Goal: Navigation & Orientation: Go to known website

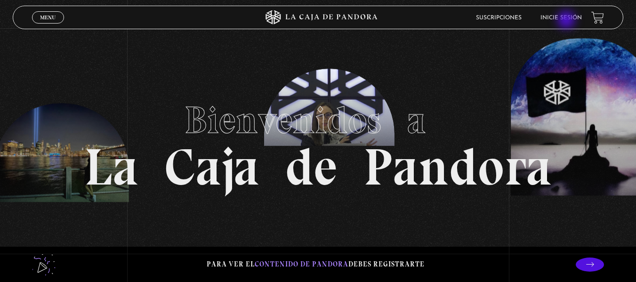
click at [567, 21] on li "Inicie sesión" at bounding box center [561, 17] width 41 height 15
click at [565, 15] on link "Inicie sesión" at bounding box center [561, 18] width 41 height 6
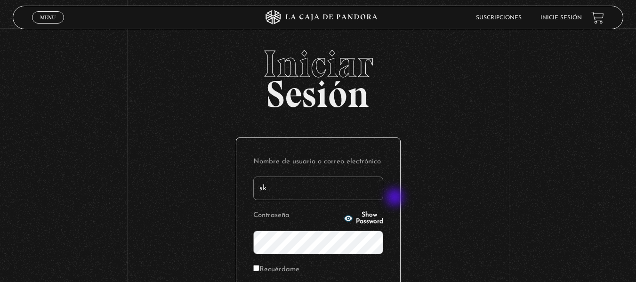
type input "sktreminio07@gmail.com"
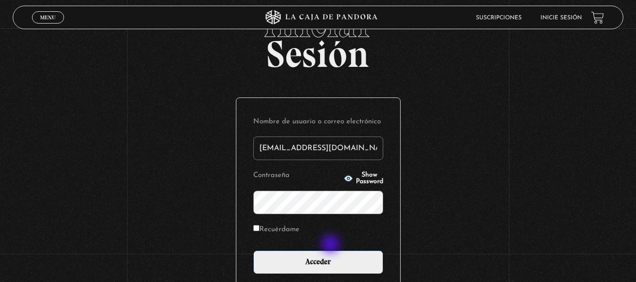
scroll to position [94, 0]
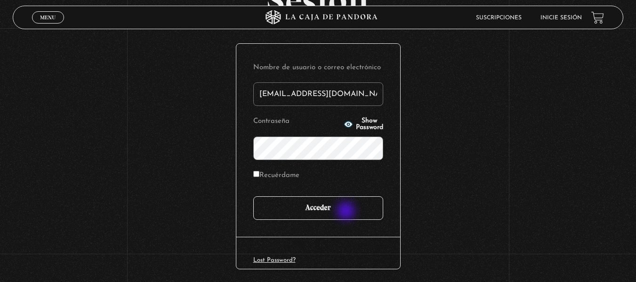
click at [347, 212] on input "Acceder" at bounding box center [318, 208] width 130 height 24
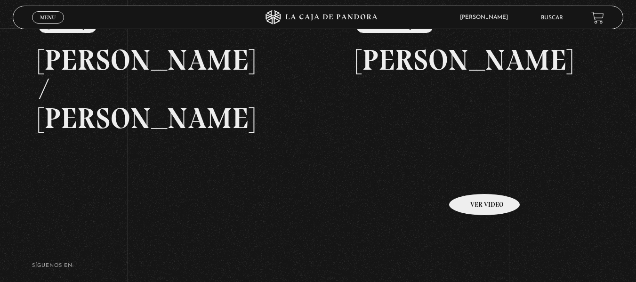
scroll to position [141, 0]
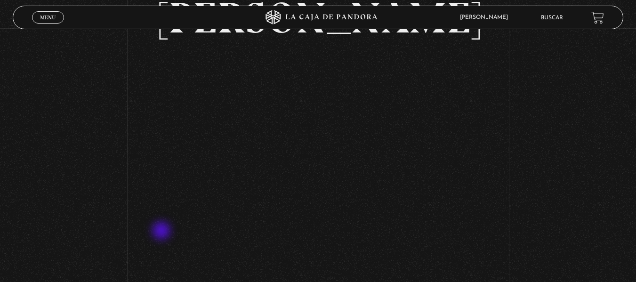
scroll to position [94, 0]
